Goal: Task Accomplishment & Management: Manage account settings

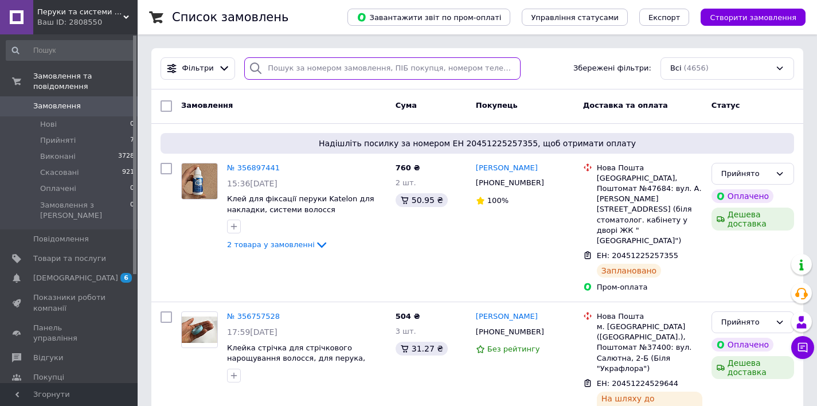
click at [329, 66] on input "search" at bounding box center [382, 68] width 276 height 22
paste input "356521693"
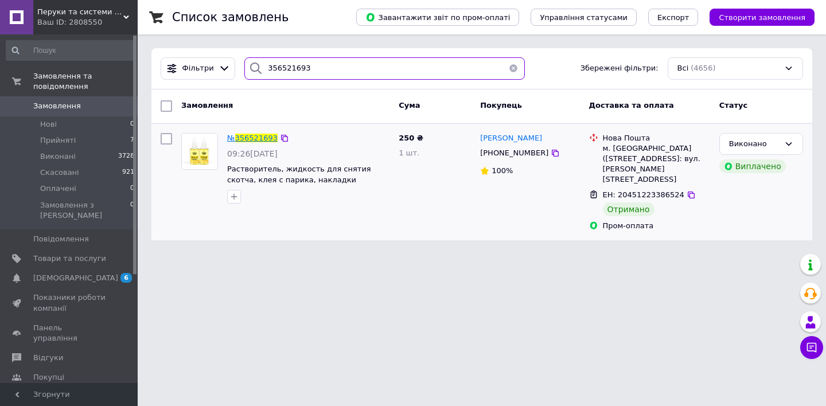
type input "356521693"
click at [242, 137] on span "356521693" at bounding box center [256, 138] width 42 height 9
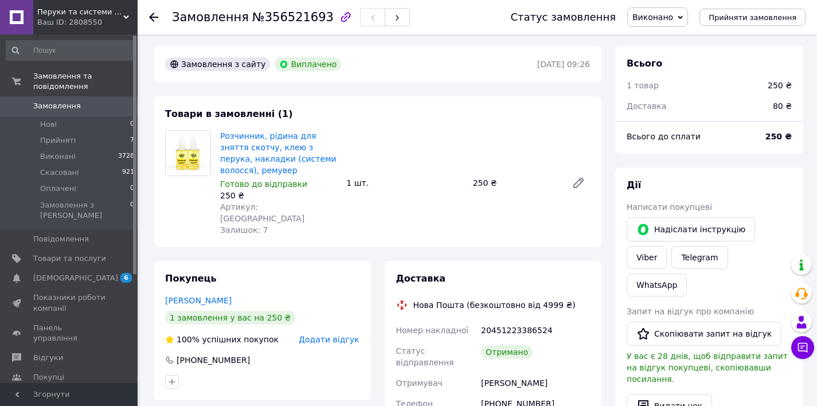
scroll to position [25, 0]
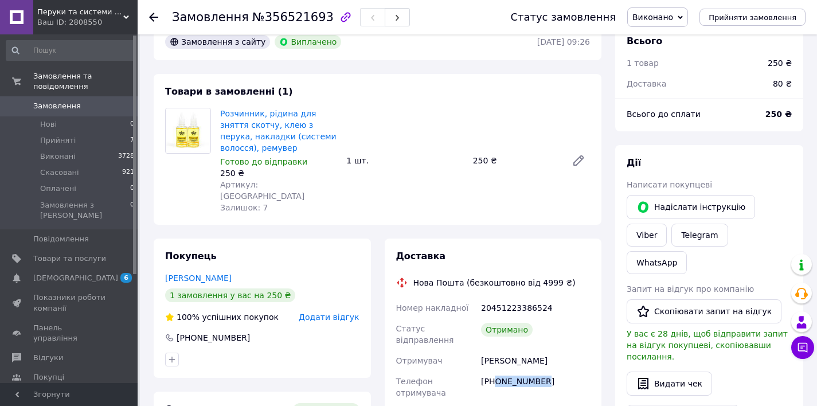
drag, startPoint x: 558, startPoint y: 366, endPoint x: 497, endPoint y: 368, distance: 61.4
click at [497, 371] on div "[PHONE_NUMBER]" at bounding box center [536, 387] width 114 height 32
copy div "0959096466"
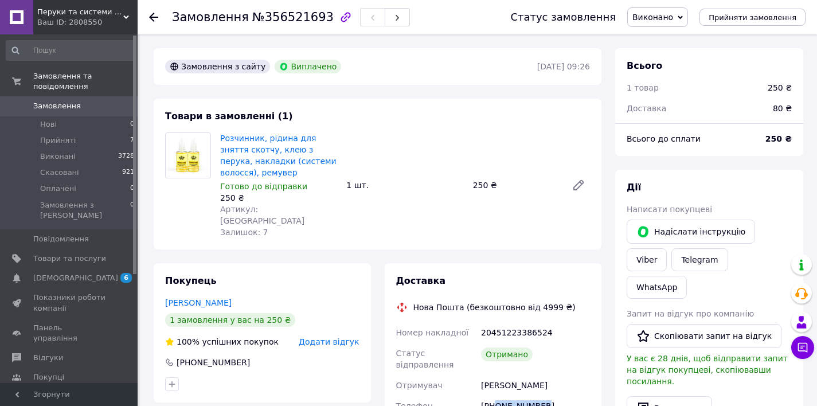
click at [60, 105] on span "Замовлення" at bounding box center [57, 106] width 48 height 10
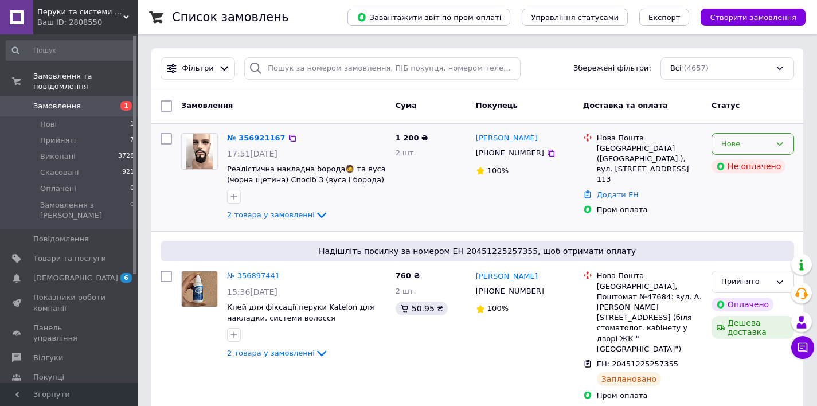
click at [769, 138] on div "Нове" at bounding box center [745, 144] width 49 height 12
click at [742, 170] on li "Прийнято" at bounding box center [752, 167] width 81 height 21
click at [254, 138] on link "№ 356921167" at bounding box center [253, 138] width 53 height 9
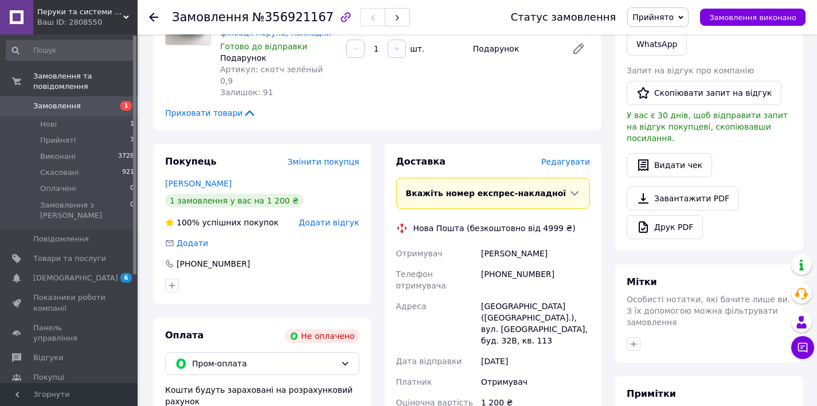
scroll to position [361, 0]
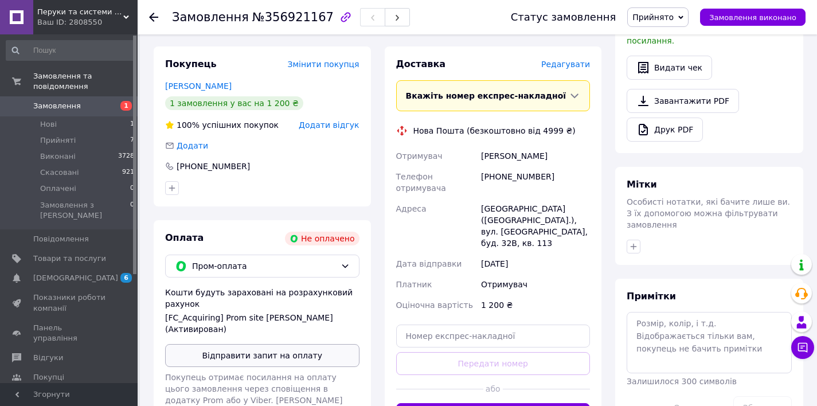
click at [297, 344] on button "Відправити запит на оплату" at bounding box center [262, 355] width 194 height 23
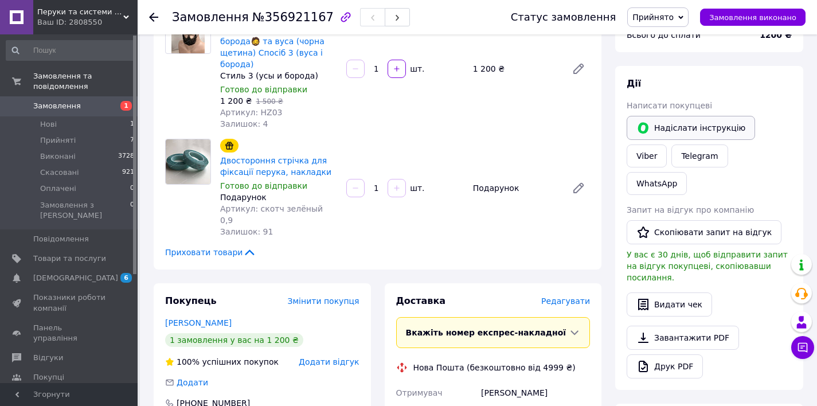
click at [686, 126] on button "Надіслати інструкцію" at bounding box center [691, 128] width 128 height 24
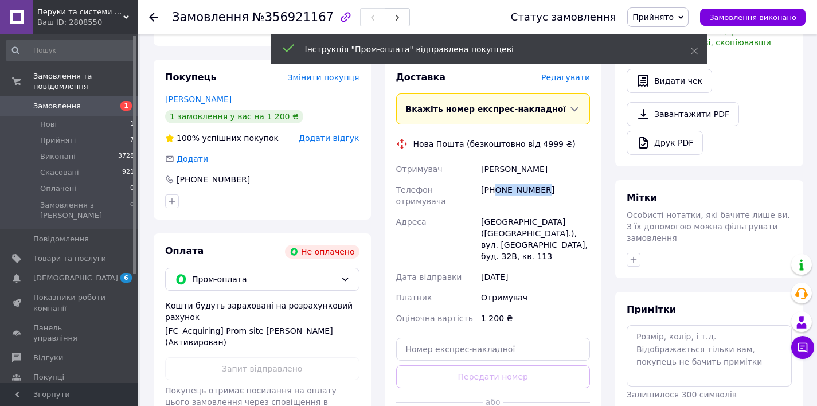
drag, startPoint x: 516, startPoint y: 162, endPoint x: 495, endPoint y: 160, distance: 20.8
click at [495, 180] on div "+380636769945" at bounding box center [536, 196] width 114 height 32
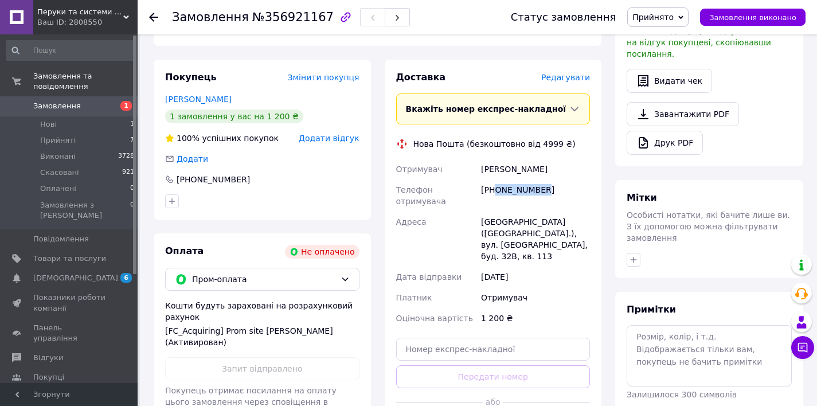
scroll to position [0, 0]
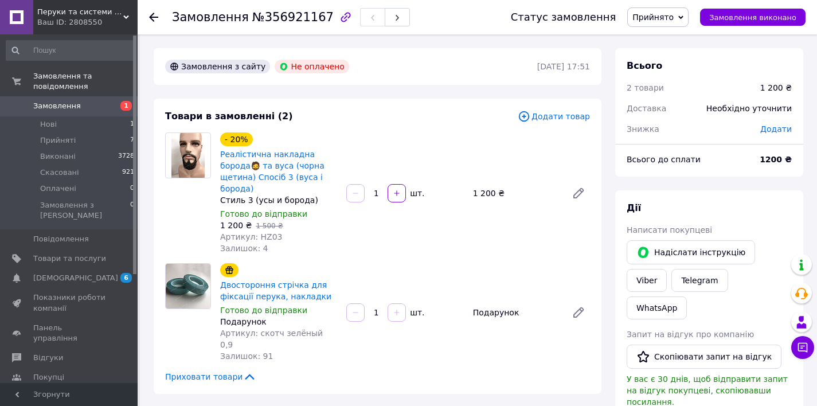
click at [83, 107] on span "Замовлення" at bounding box center [69, 106] width 73 height 10
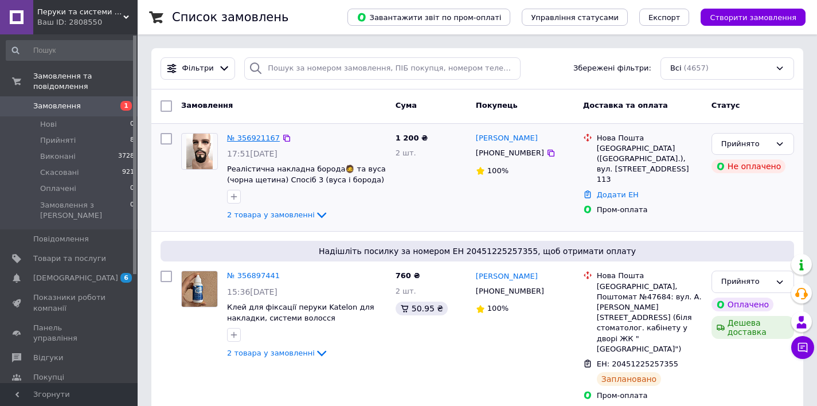
click at [254, 139] on link "№ 356921167" at bounding box center [253, 138] width 53 height 9
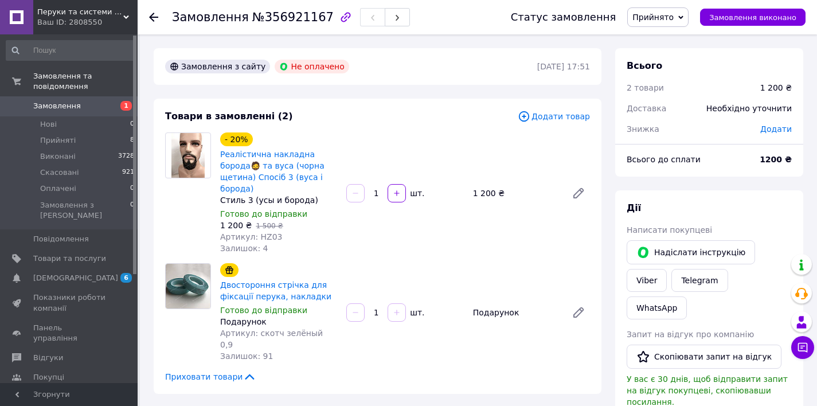
click at [81, 113] on link "Замовлення 1" at bounding box center [70, 105] width 141 height 19
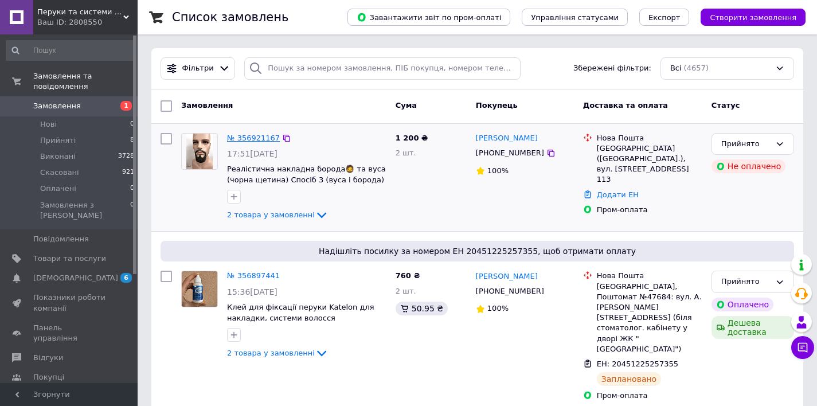
click at [241, 134] on link "№ 356921167" at bounding box center [253, 138] width 53 height 9
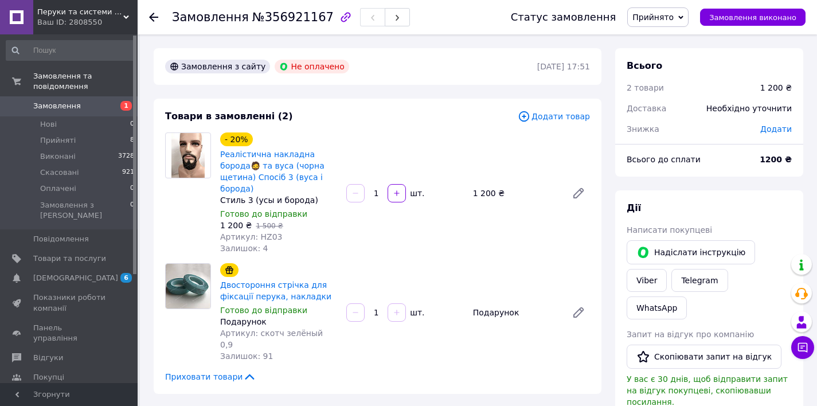
click at [37, 103] on span "Замовлення" at bounding box center [57, 106] width 48 height 10
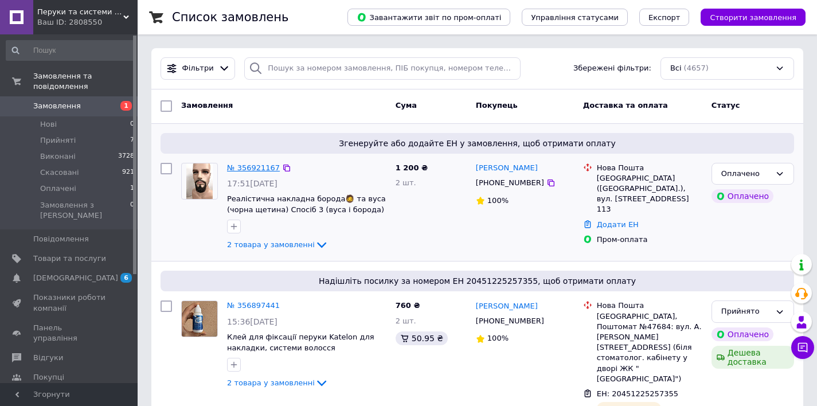
click at [254, 166] on link "№ 356921167" at bounding box center [253, 167] width 53 height 9
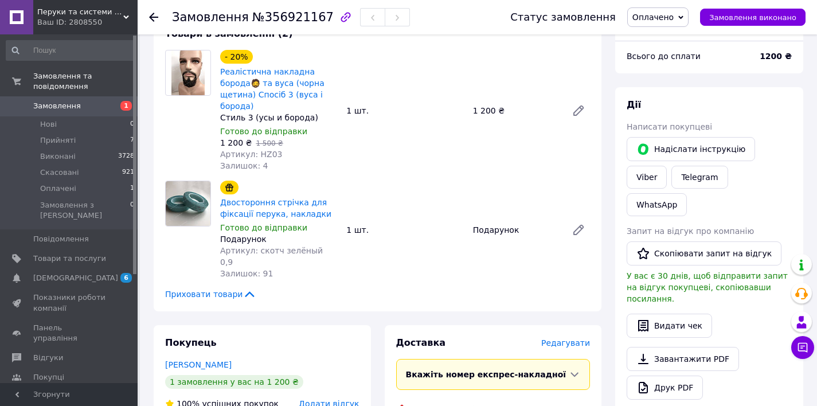
scroll to position [373, 0]
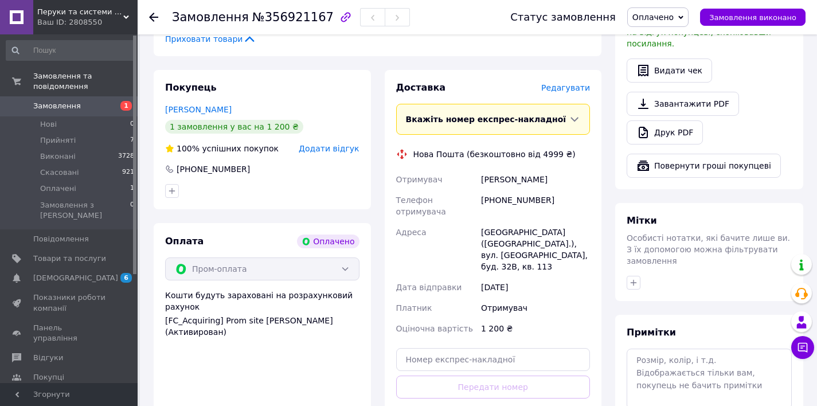
click at [97, 108] on span "Замовлення" at bounding box center [69, 106] width 73 height 10
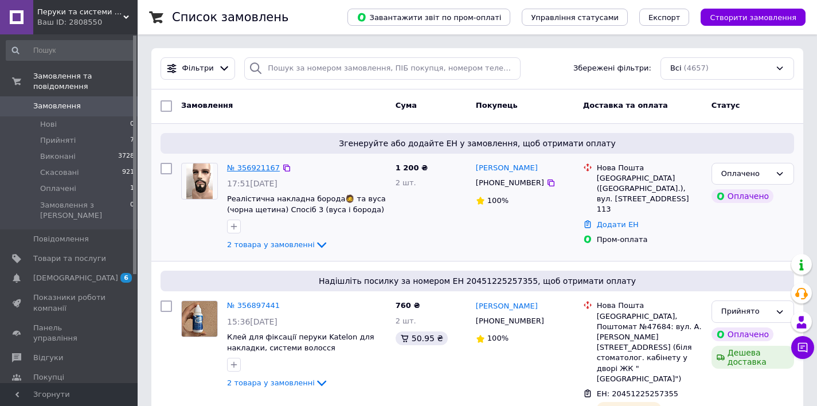
click at [255, 167] on link "№ 356921167" at bounding box center [253, 167] width 53 height 9
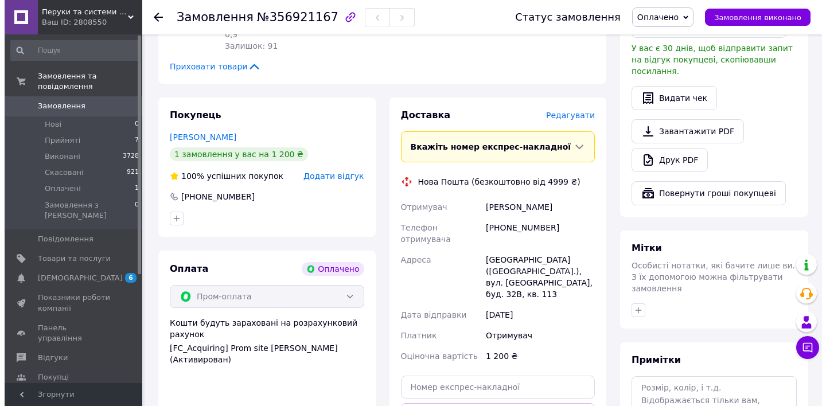
scroll to position [430, 0]
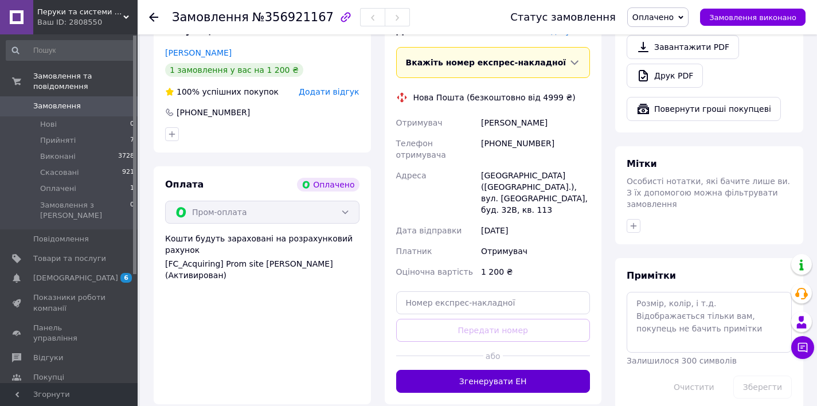
click at [543, 370] on button "Згенерувати ЕН" at bounding box center [493, 381] width 194 height 23
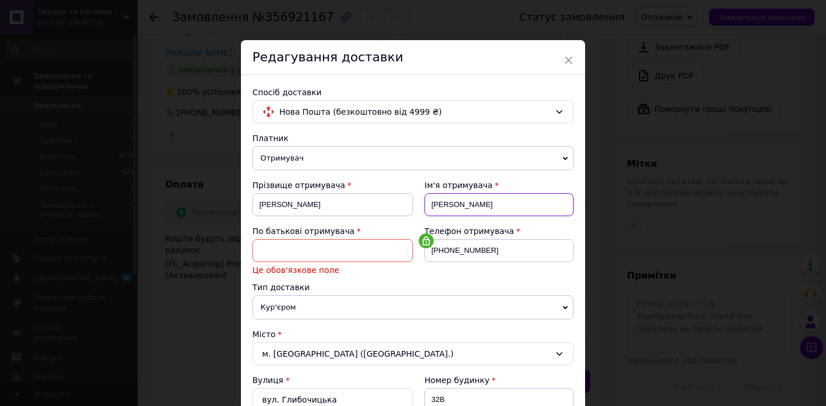
drag, startPoint x: 442, startPoint y: 209, endPoint x: 422, endPoint y: 208, distance: 19.5
drag, startPoint x: 448, startPoint y: 206, endPoint x: 419, endPoint y: 205, distance: 28.7
click at [419, 205] on div "Ім'я отримувача Єгор" at bounding box center [493, 203] width 161 height 46
paste input "Єгор"
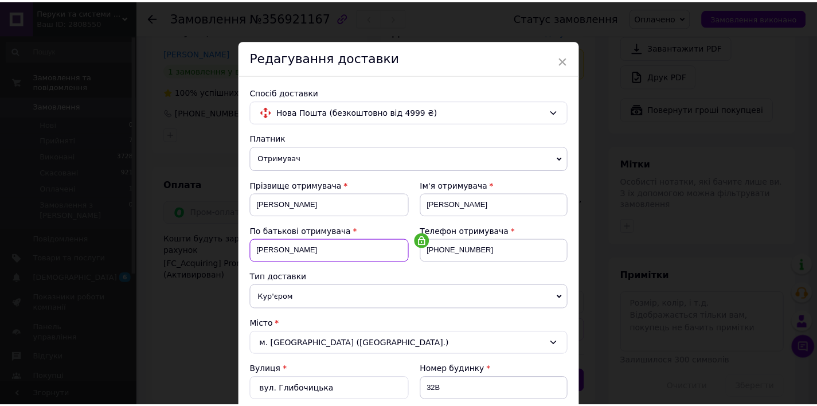
scroll to position [541, 0]
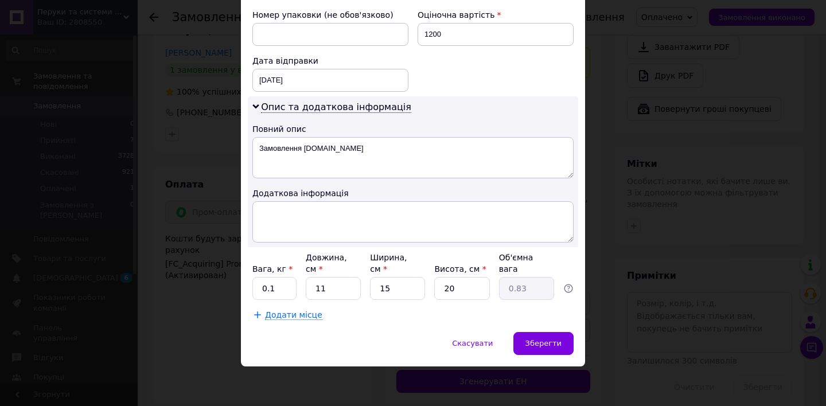
type input "Єгор"
click at [470, 292] on input "20" at bounding box center [461, 288] width 55 height 23
type input "2"
type input "0.1"
click at [458, 334] on div "Скасувати" at bounding box center [472, 343] width 65 height 23
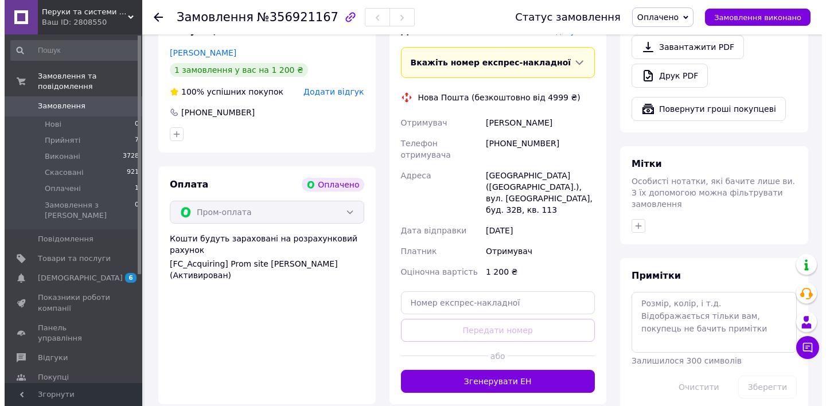
scroll to position [326, 0]
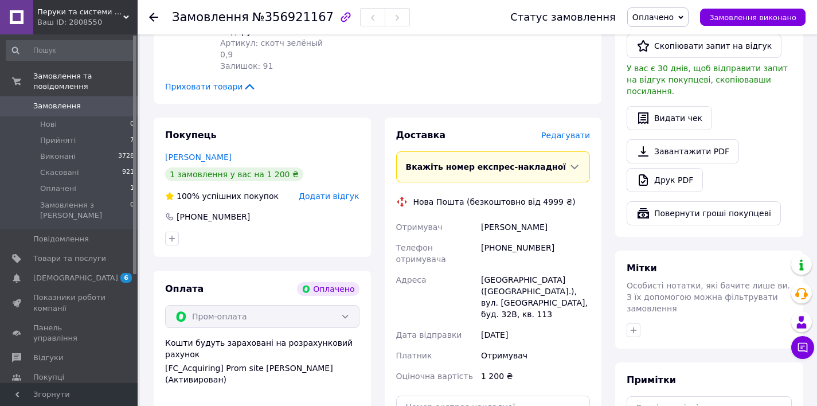
click at [576, 131] on span "Редагувати" at bounding box center [565, 135] width 49 height 9
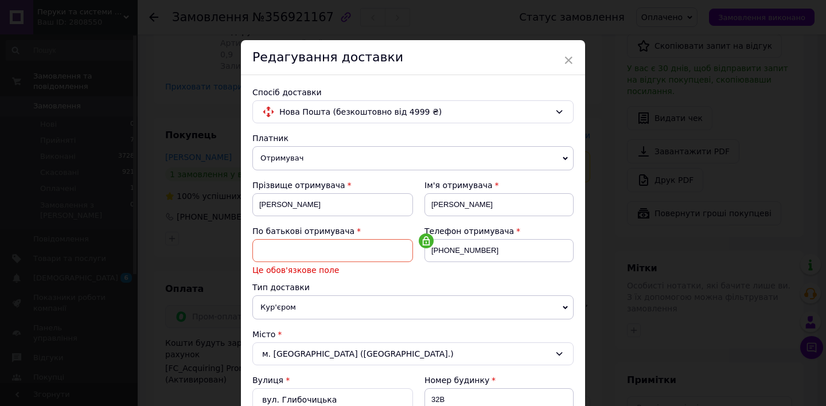
paste input "Єгор"
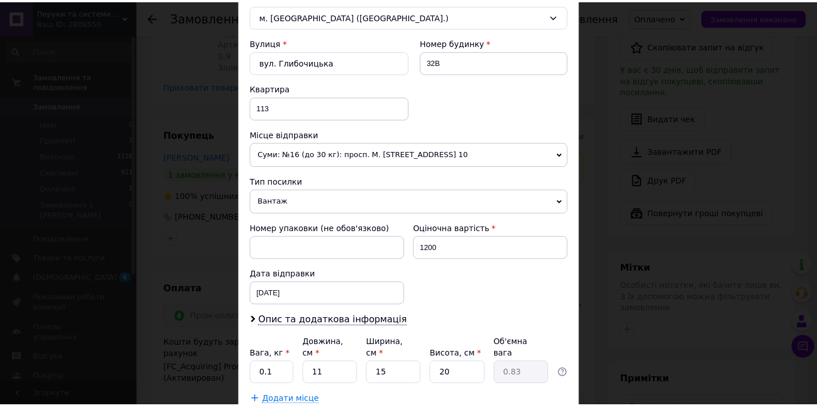
scroll to position [412, 0]
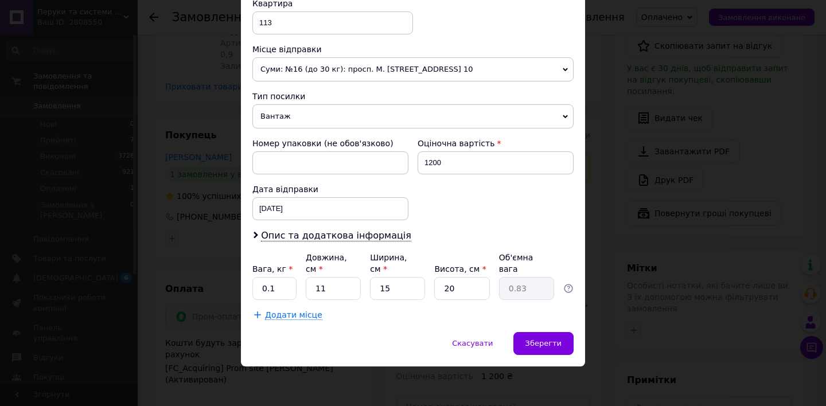
type input "Єгор"
click at [477, 292] on input "20" at bounding box center [461, 288] width 55 height 23
type input "2"
type input "0.1"
type input "2"
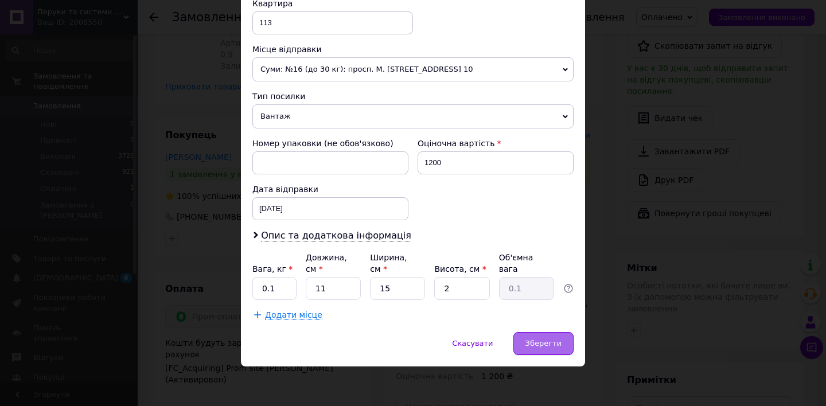
click at [544, 344] on span "Зберегти" at bounding box center [543, 343] width 36 height 9
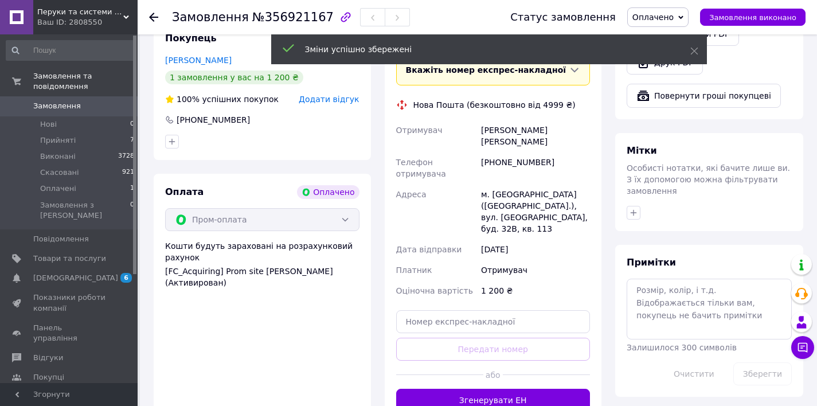
scroll to position [536, 0]
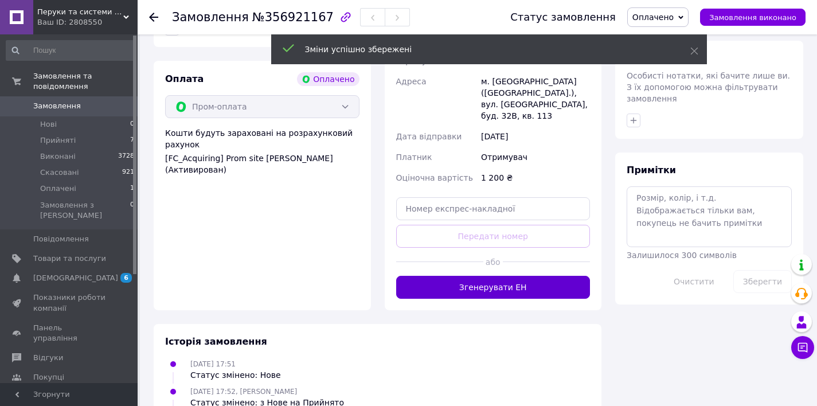
click at [544, 276] on button "Згенерувати ЕН" at bounding box center [493, 287] width 194 height 23
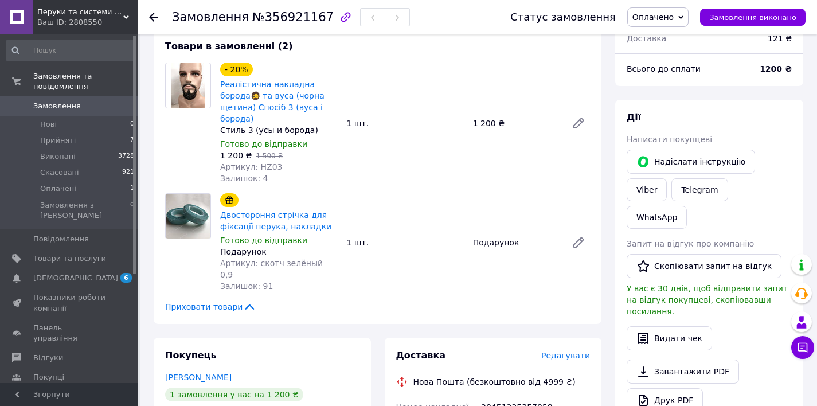
scroll to position [213, 0]
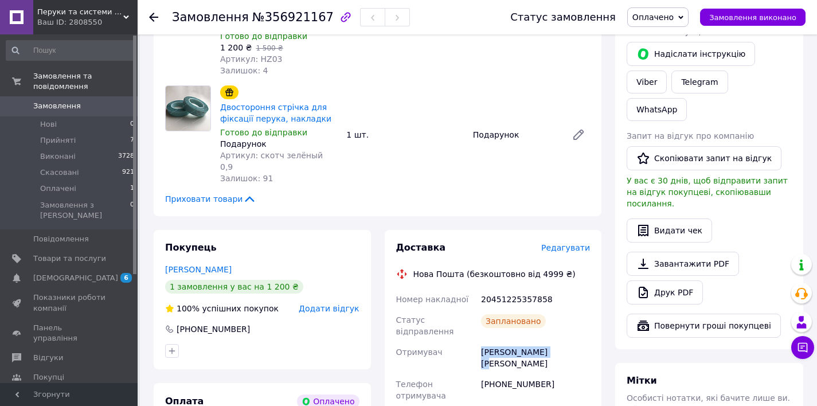
drag, startPoint x: 481, startPoint y: 329, endPoint x: 552, endPoint y: 325, distance: 71.8
click at [552, 342] on div "Андрущенко Єгор Єгор" at bounding box center [536, 358] width 114 height 32
copy div "Андрущенко Єгор"
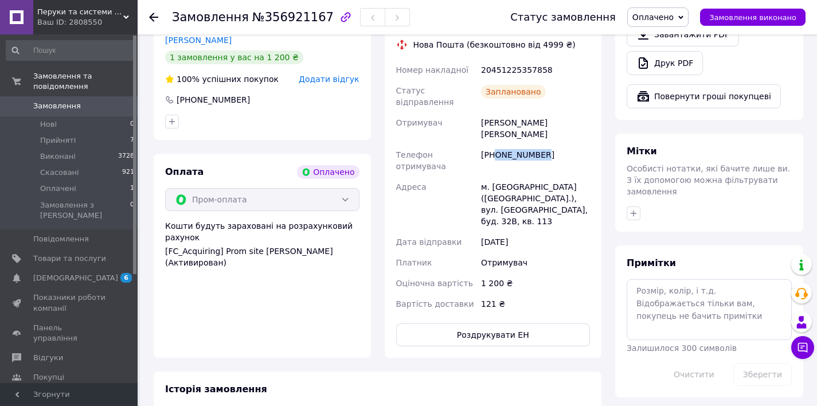
drag, startPoint x: 498, startPoint y: 119, endPoint x: 548, endPoint y: 121, distance: 49.9
click at [549, 145] on div "+380636769945" at bounding box center [536, 161] width 114 height 32
copy div "0636769945"
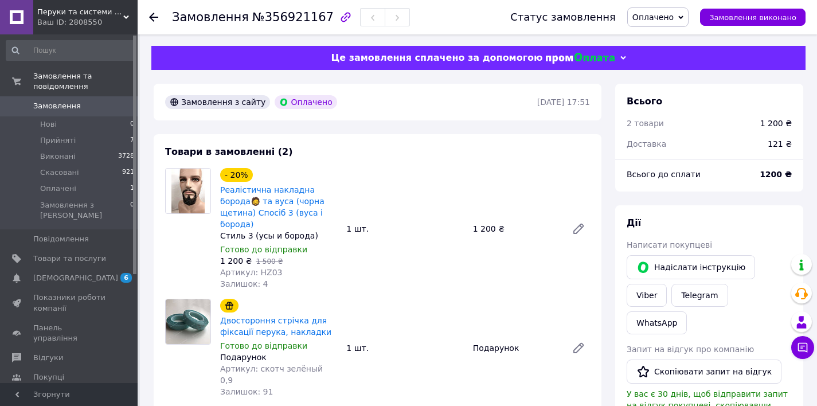
click at [89, 97] on link "Замовлення 0" at bounding box center [70, 105] width 141 height 19
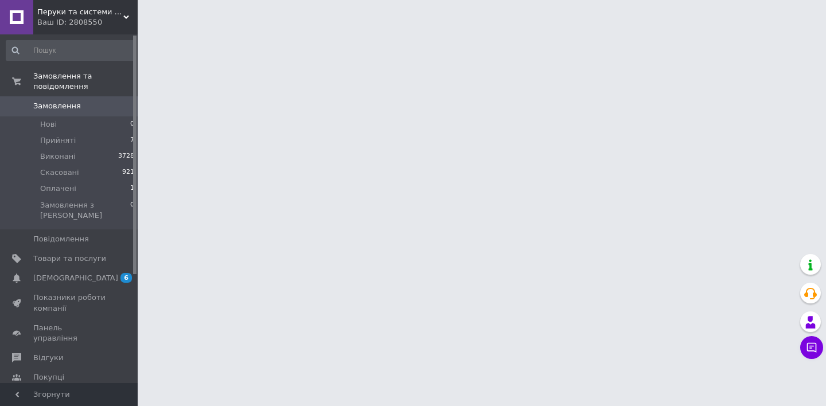
click at [80, 106] on span "Замовлення" at bounding box center [69, 106] width 73 height 10
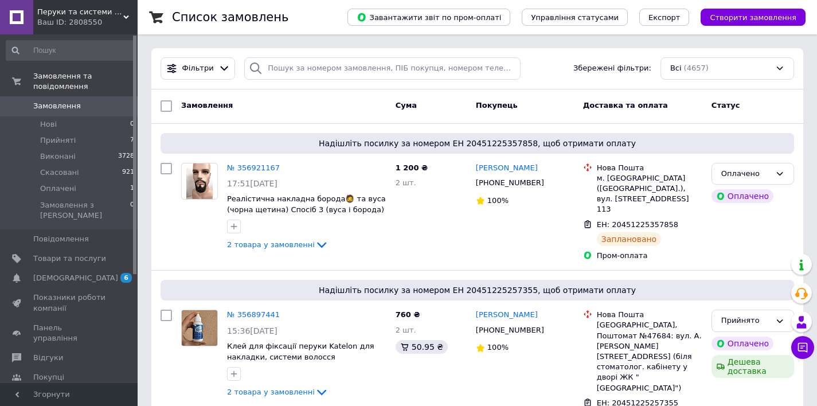
click at [80, 107] on span "Замовлення" at bounding box center [69, 106] width 73 height 10
